Goal: Find specific page/section: Find specific page/section

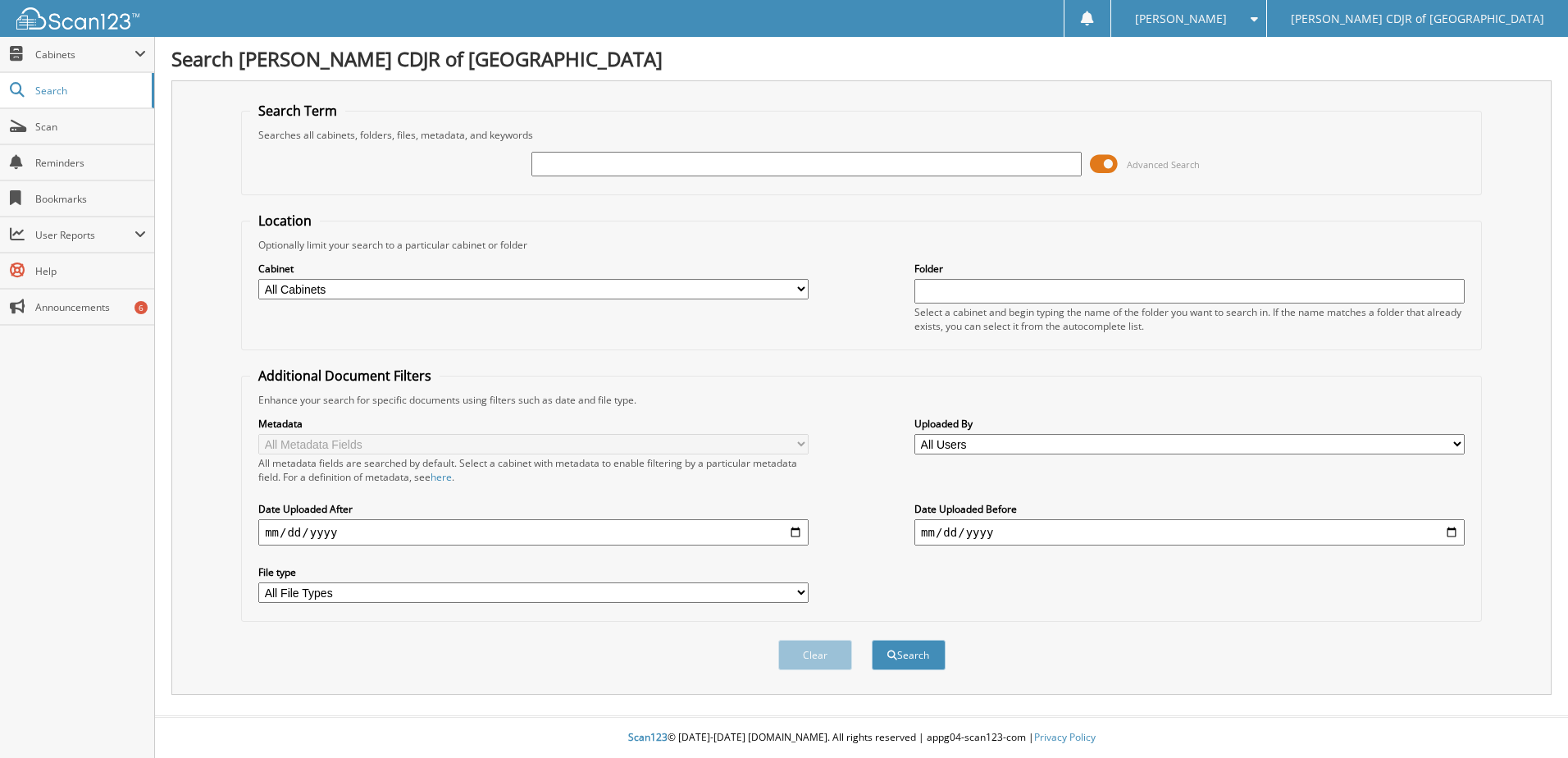
click at [603, 155] on input "text" at bounding box center [806, 164] width 551 height 25
click at [820, 164] on input "541835" at bounding box center [806, 164] width 551 height 25
type input "541835"
click at [872, 640] on button "Search" at bounding box center [909, 655] width 74 height 31
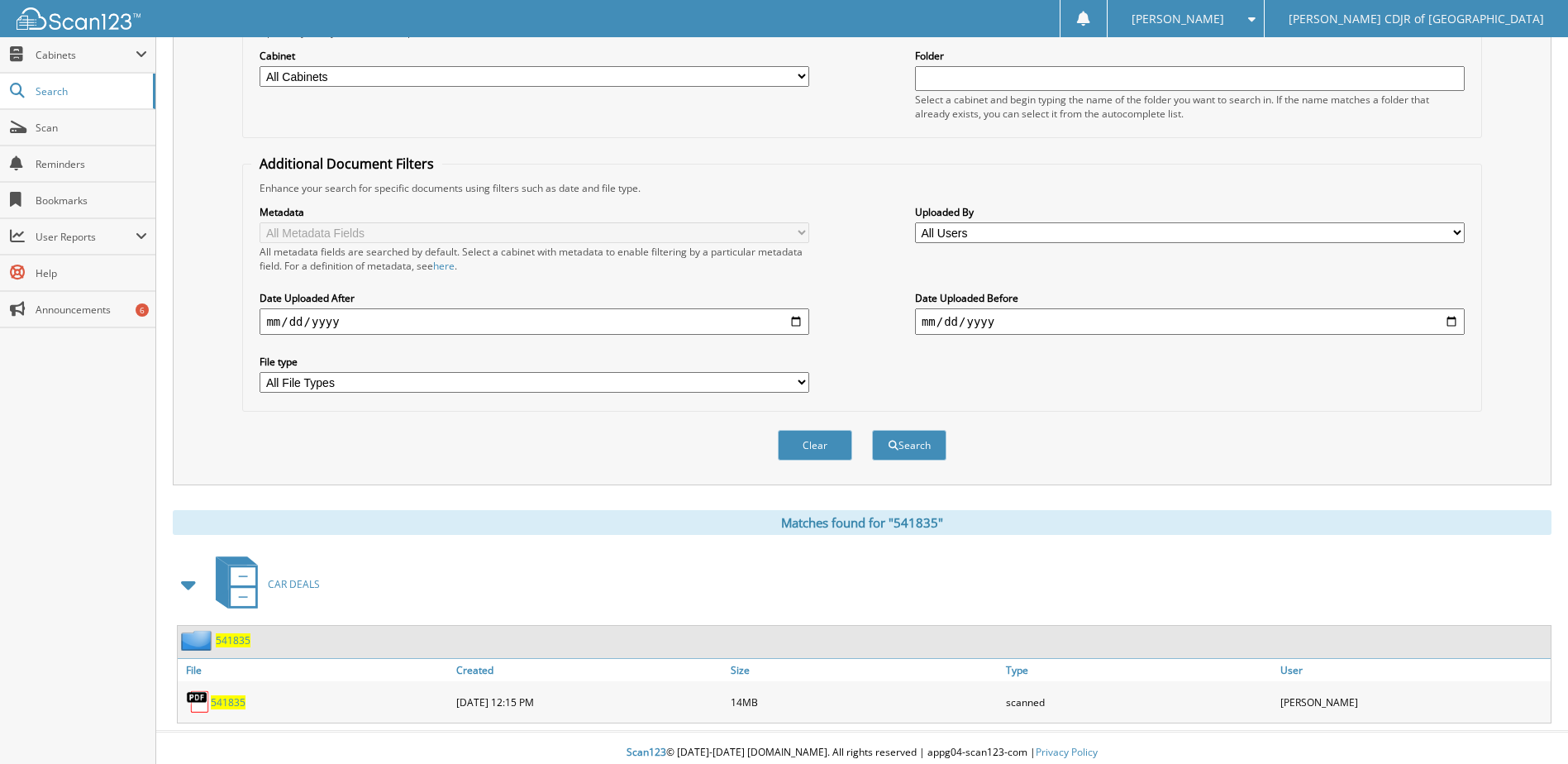
scroll to position [225, 0]
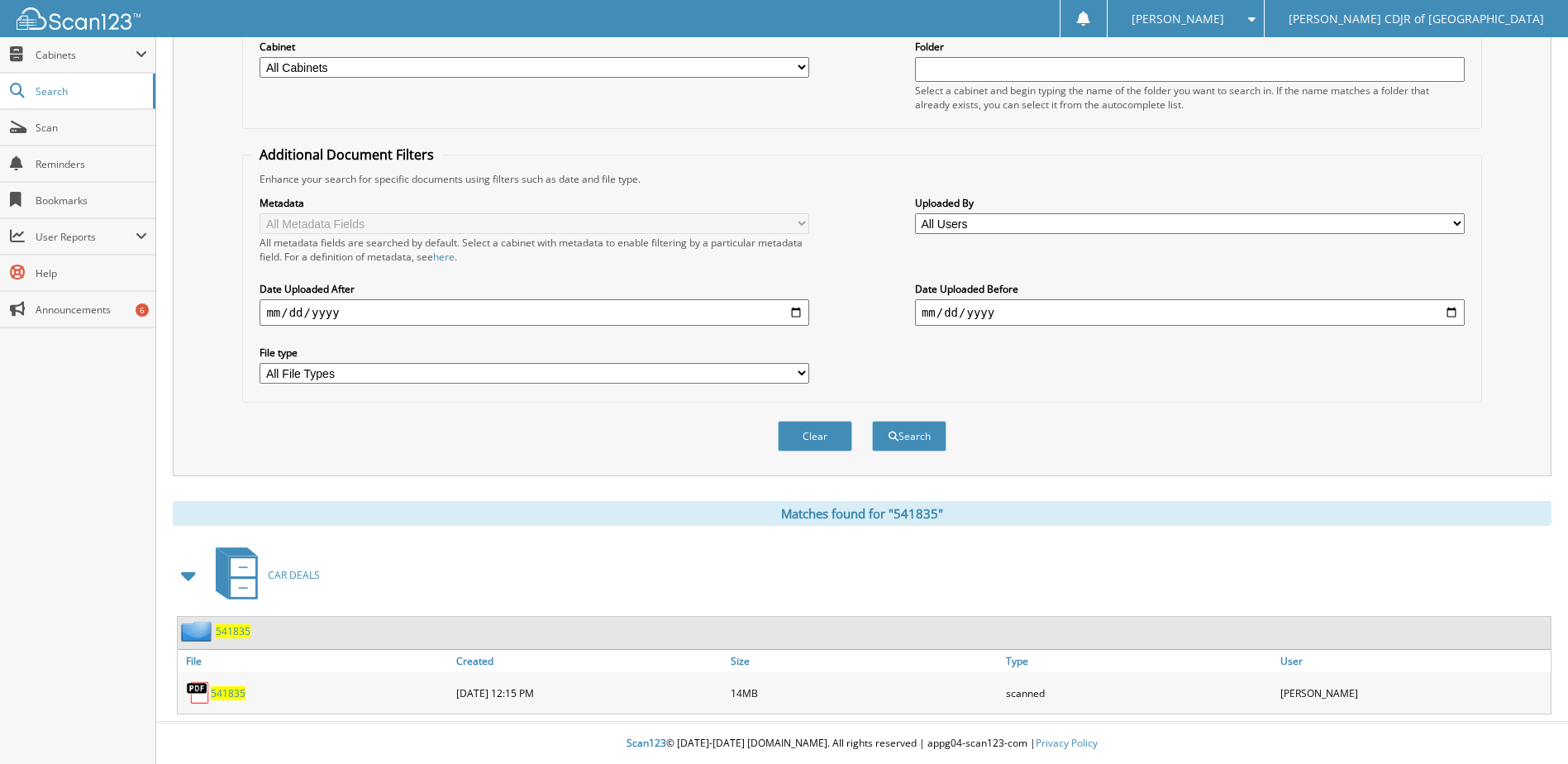
click at [233, 691] on span "541835" at bounding box center [227, 693] width 35 height 14
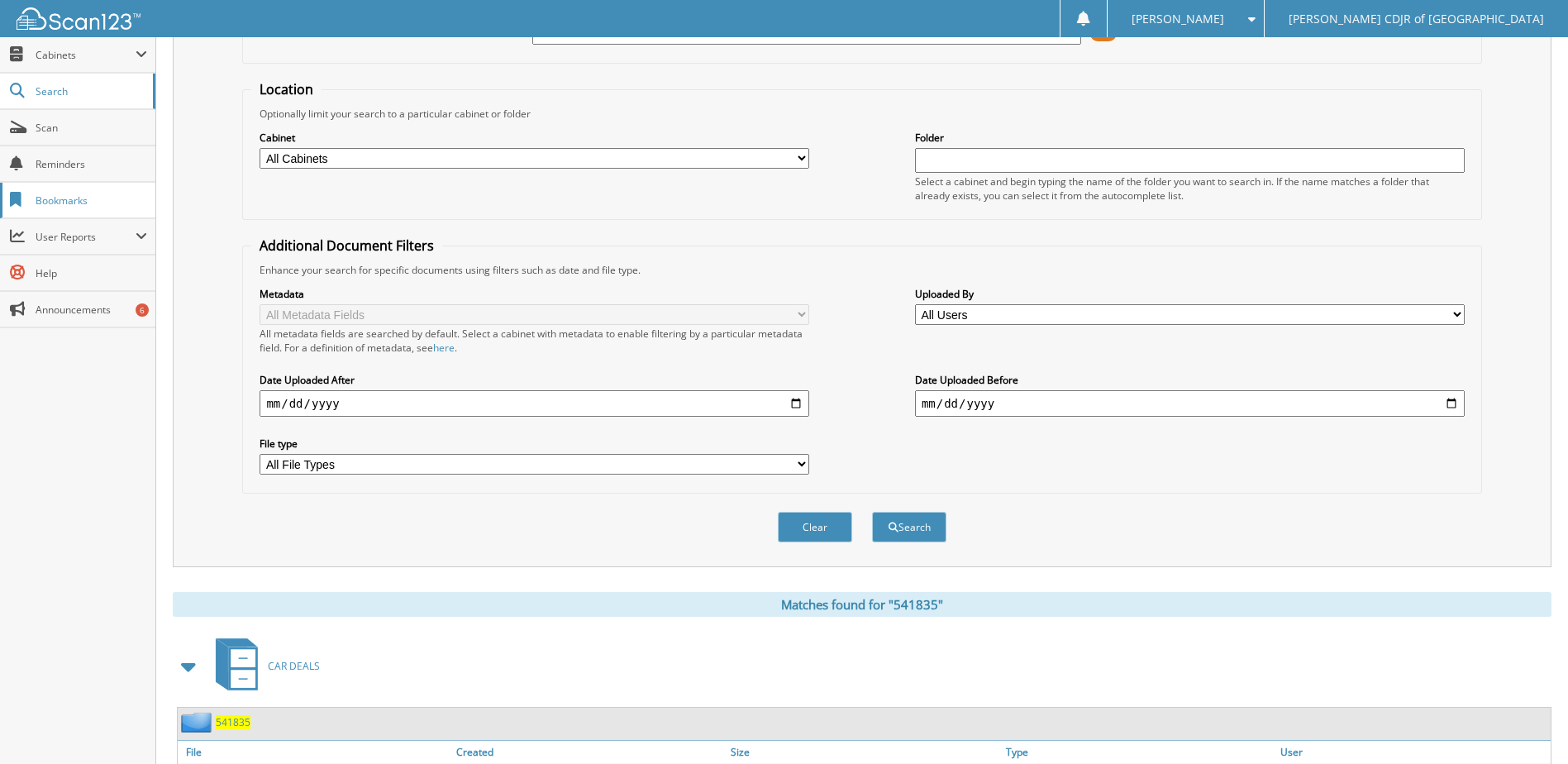
scroll to position [0, 0]
